Goal: Obtain resource: Obtain resource

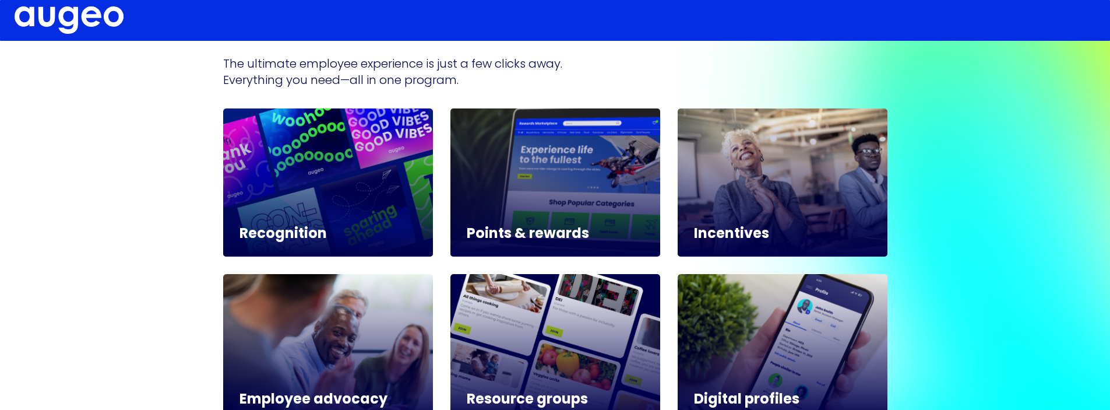
click at [519, 231] on h5 "Points & rewards" at bounding box center [555, 234] width 177 height 14
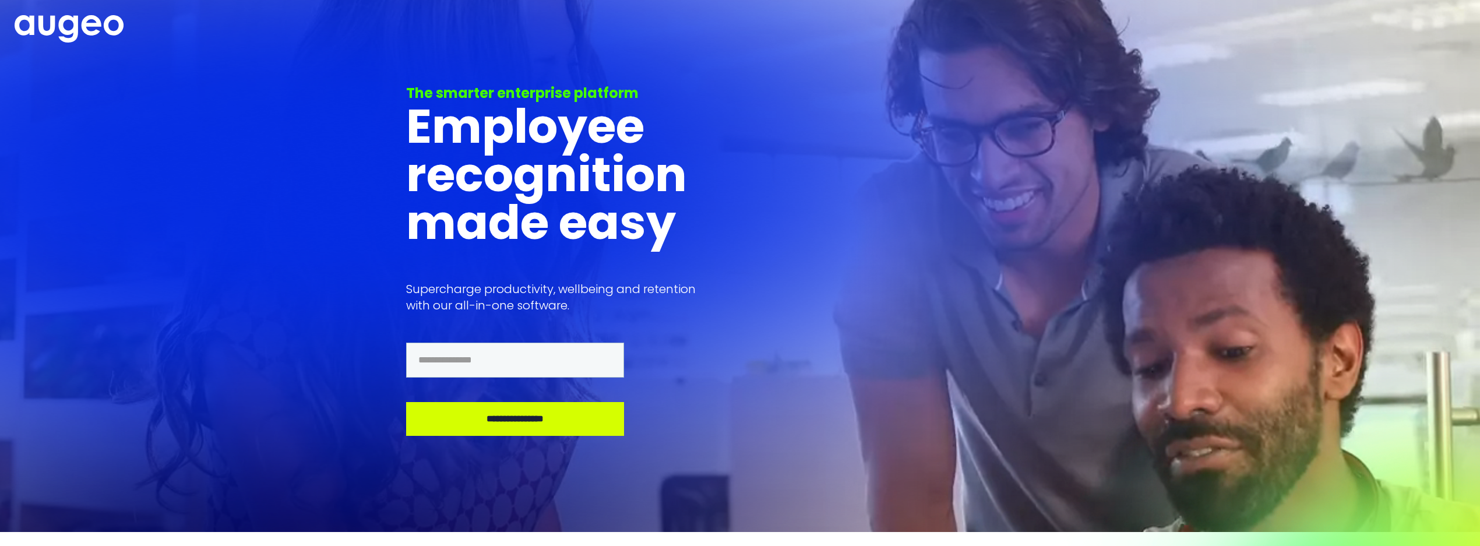
click at [1110, 3] on div at bounding box center [740, 29] width 1480 height 58
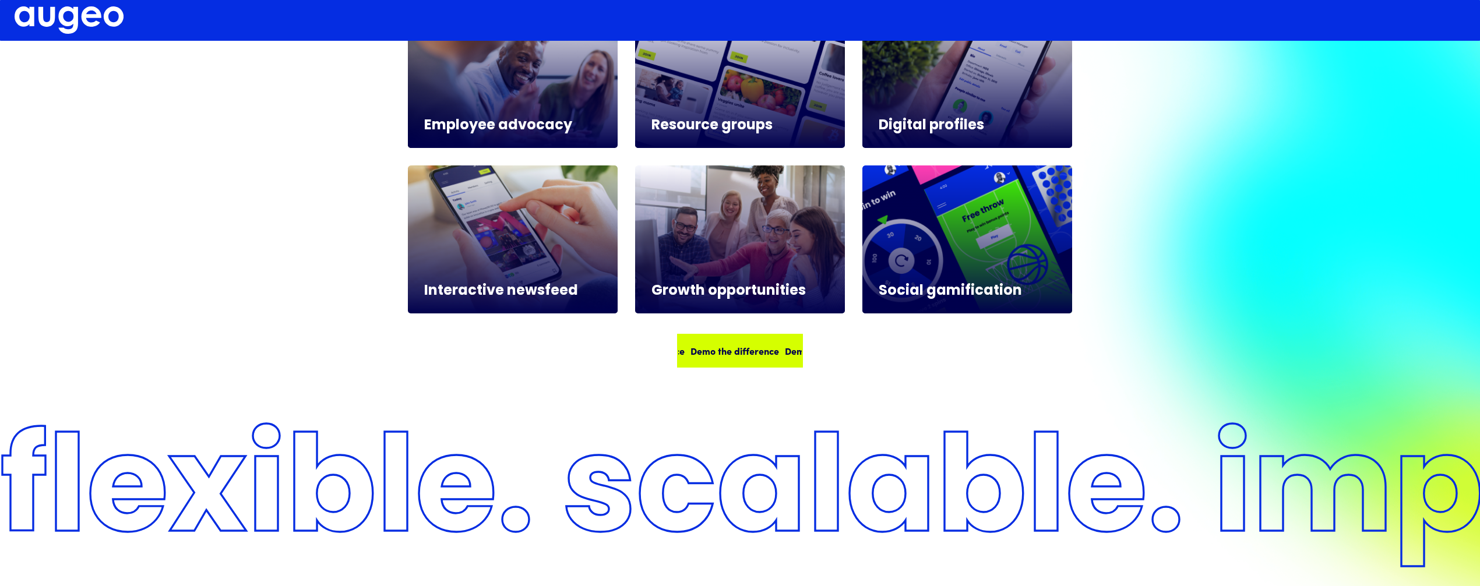
click at [733, 354] on div "Demo the difference Demo the difference Demo the difference Demo the difference" at bounding box center [774, 351] width 378 height 14
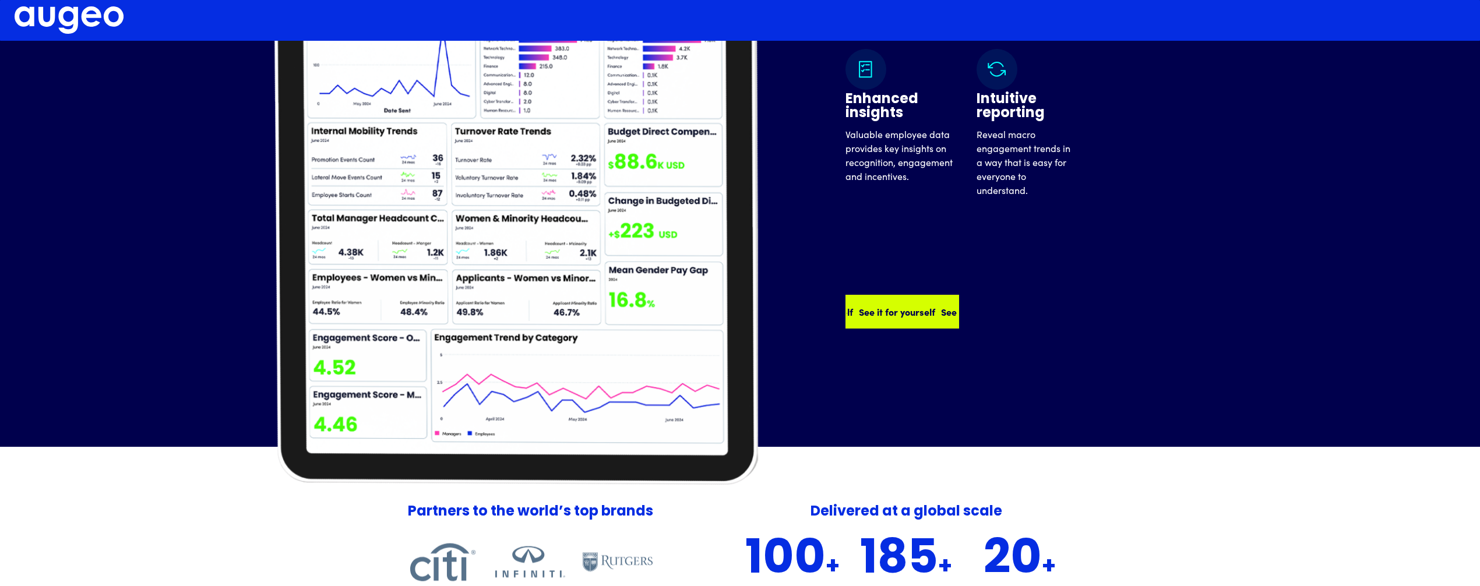
click at [875, 312] on div "See it for yourself" at bounding box center [889, 312] width 76 height 14
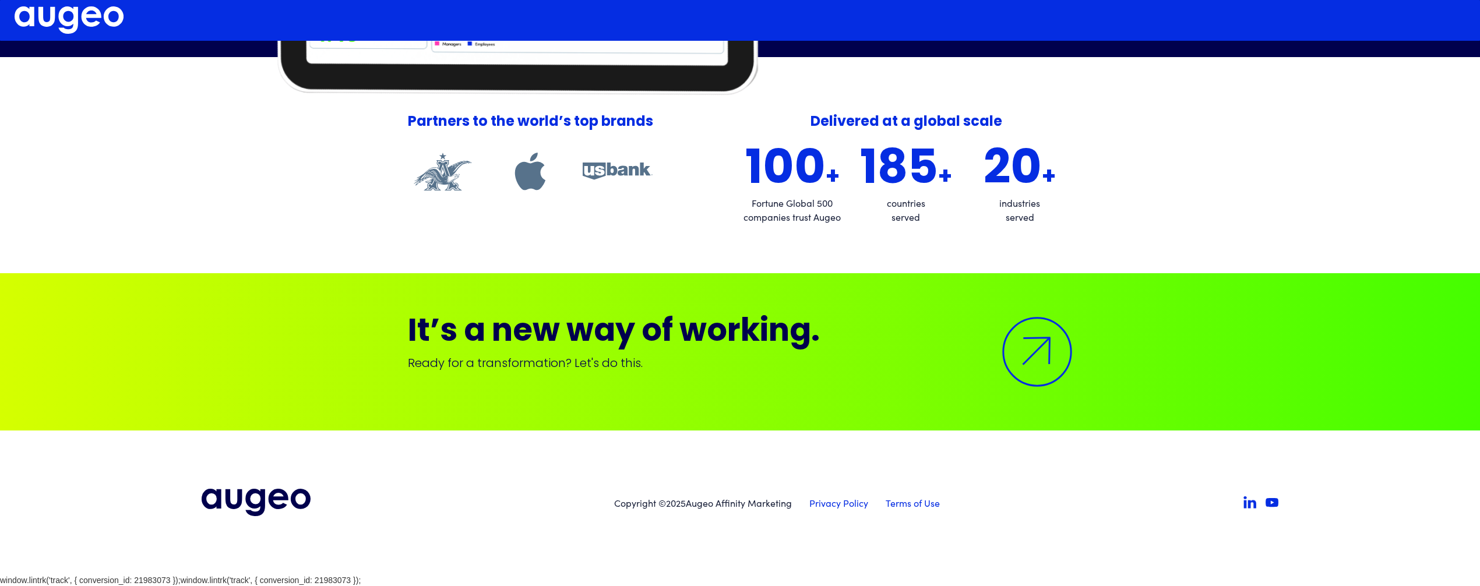
scroll to position [2269, 0]
